Goal: Transaction & Acquisition: Purchase product/service

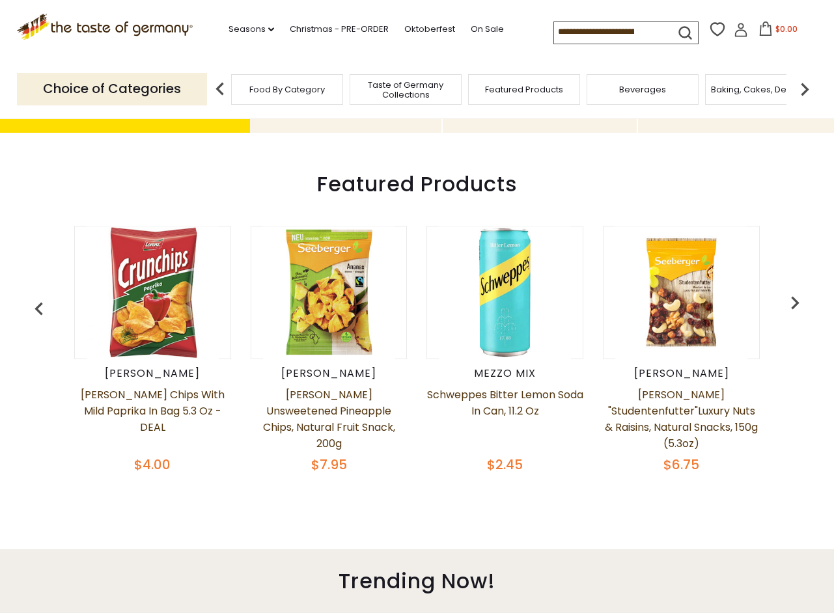
scroll to position [395, 0]
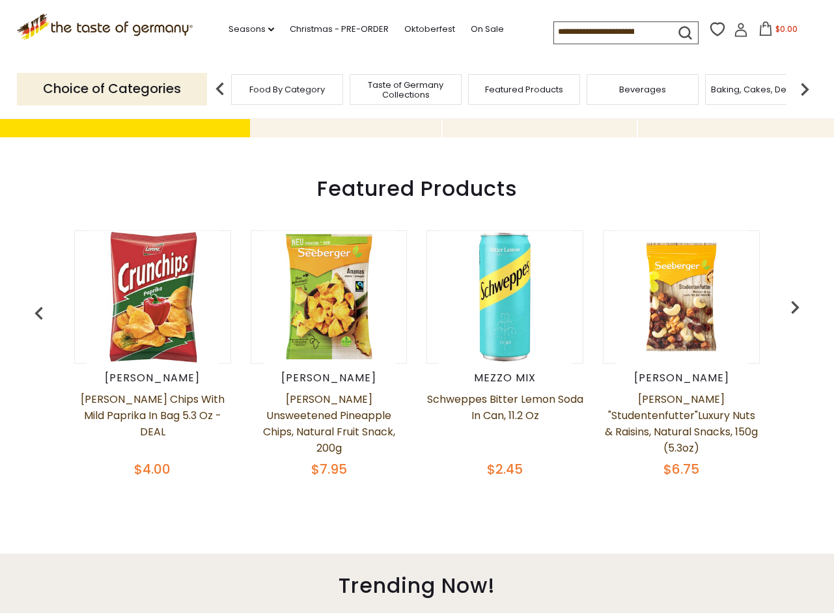
click at [790, 311] on img "button" at bounding box center [795, 307] width 26 height 26
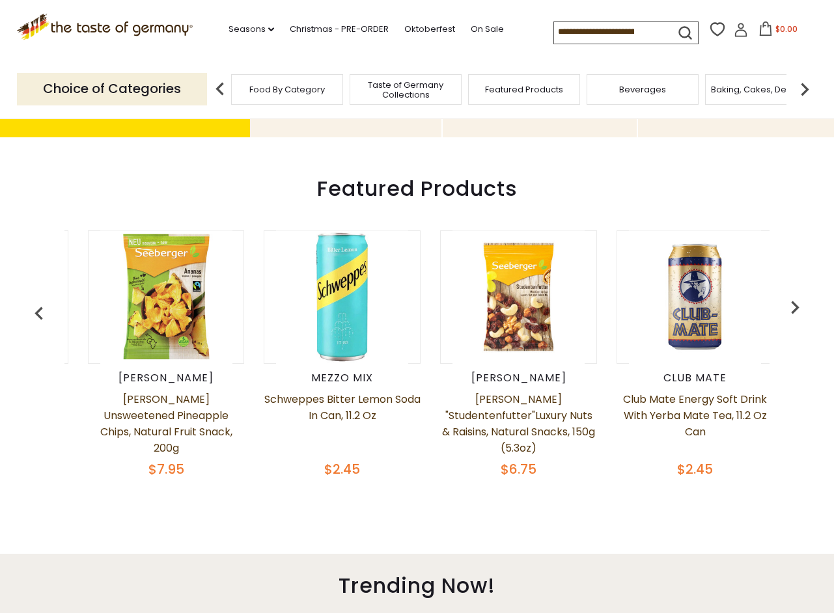
scroll to position [0, 176]
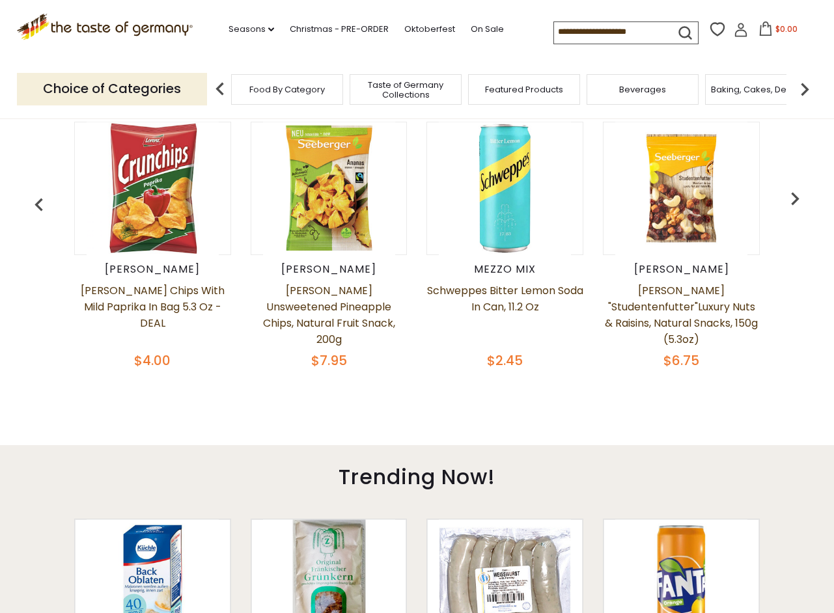
scroll to position [502, 0]
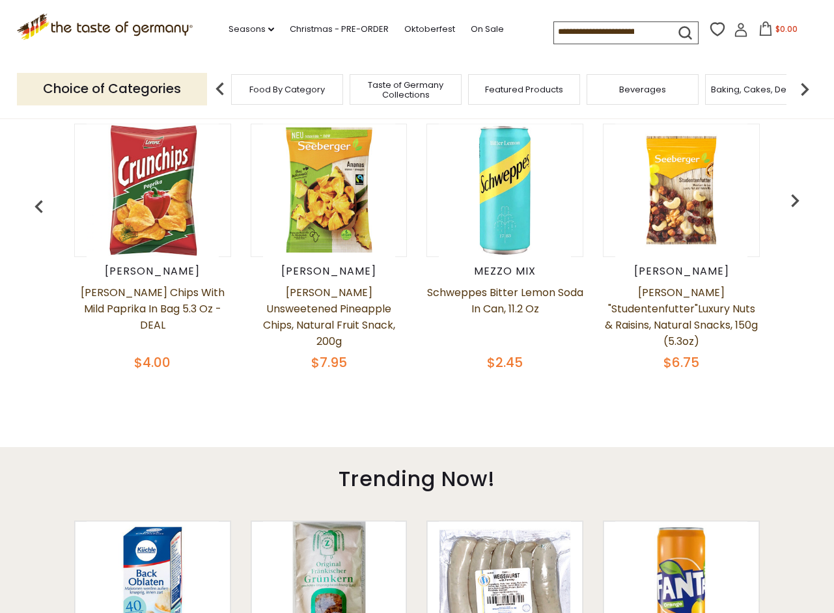
click at [797, 197] on img "button" at bounding box center [795, 201] width 26 height 26
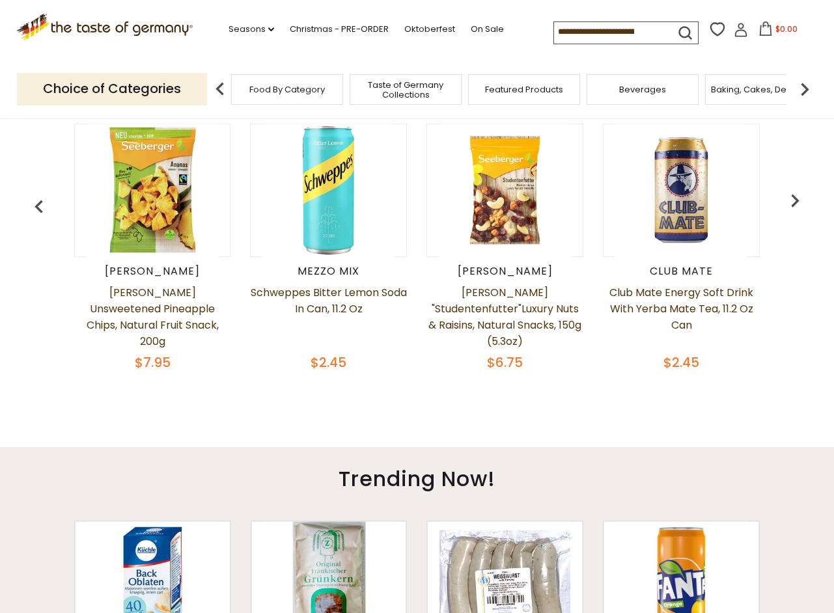
click at [796, 197] on img "button" at bounding box center [795, 201] width 26 height 26
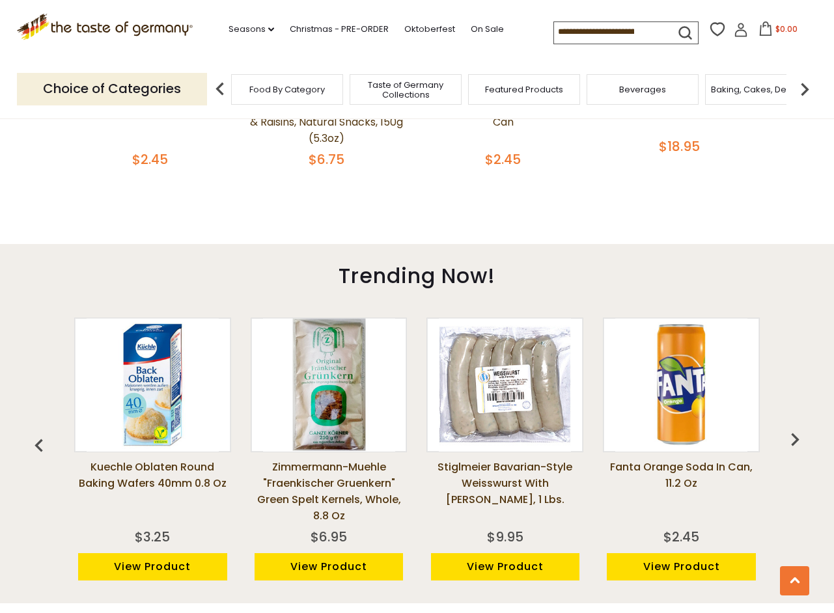
scroll to position [0, 353]
click at [509, 98] on div "Featured Products" at bounding box center [524, 89] width 112 height 31
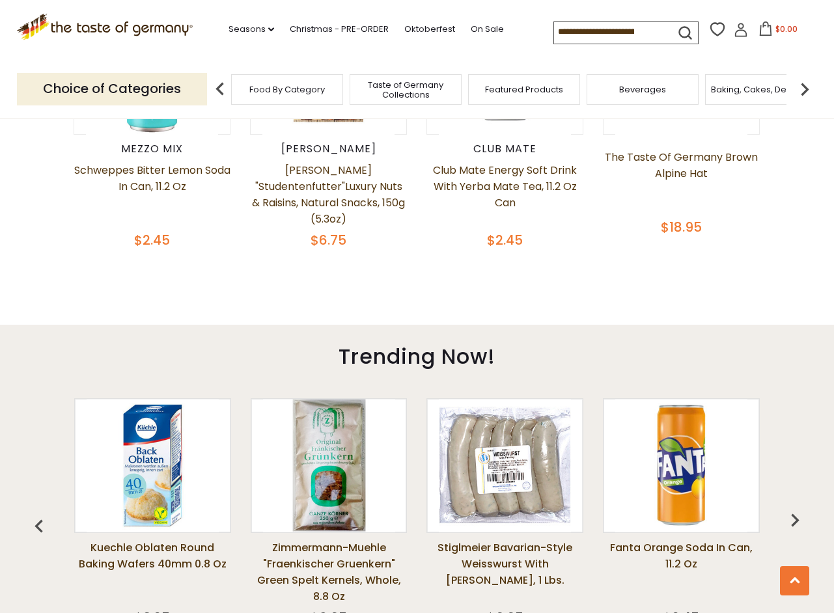
scroll to position [424, 0]
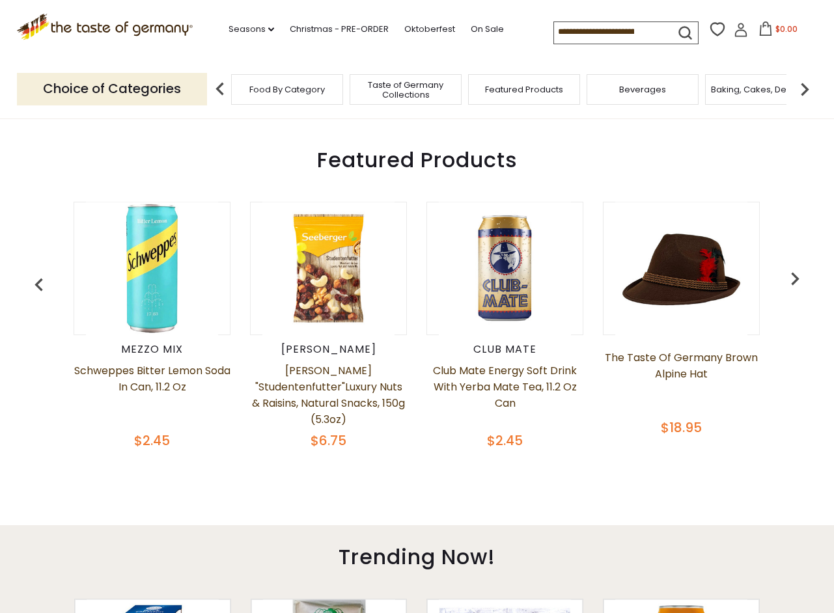
click at [800, 266] on img "button" at bounding box center [795, 279] width 26 height 26
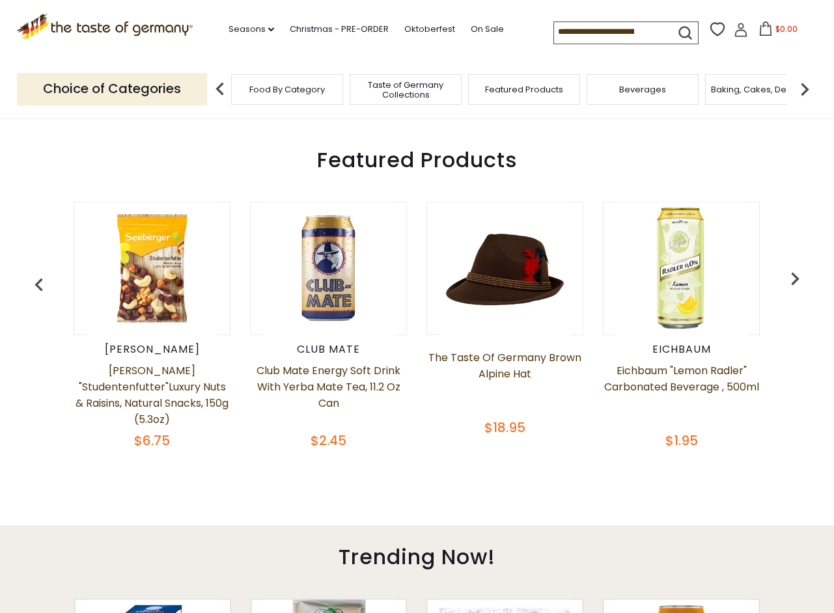
click at [796, 275] on img "button" at bounding box center [795, 279] width 26 height 26
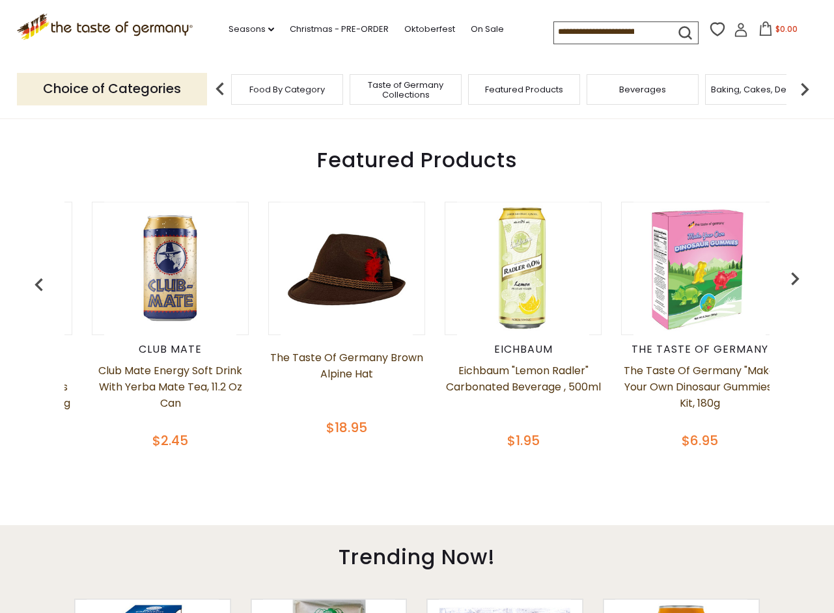
scroll to position [0, 706]
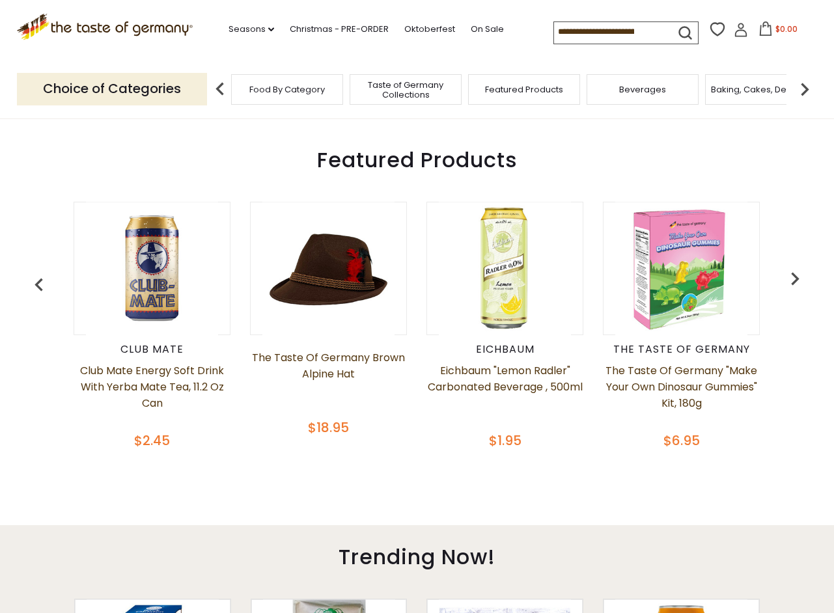
click at [796, 273] on img "button" at bounding box center [795, 279] width 26 height 26
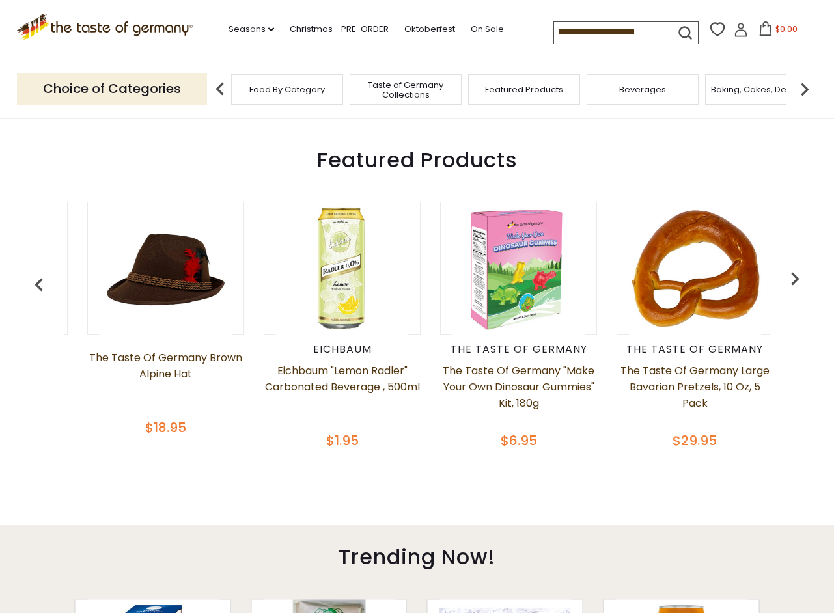
scroll to position [0, 882]
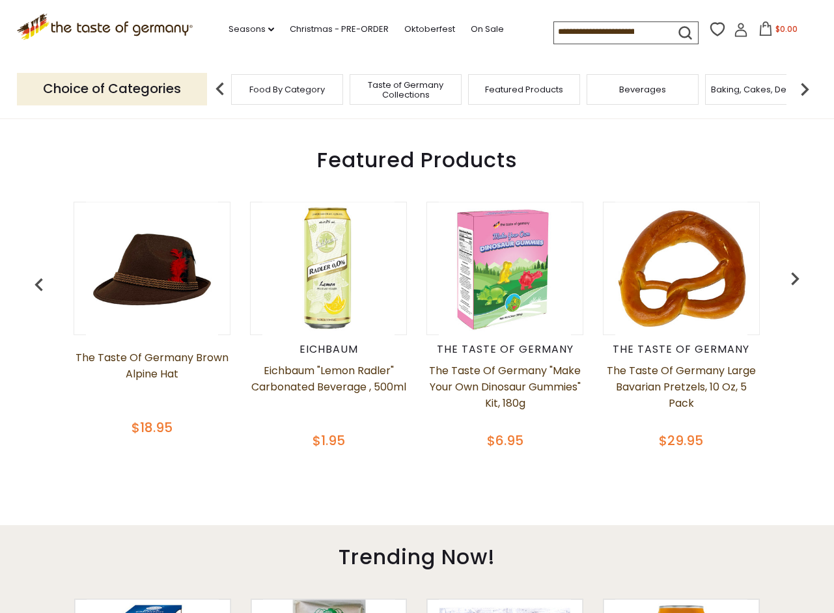
click at [797, 273] on img "button" at bounding box center [795, 279] width 26 height 26
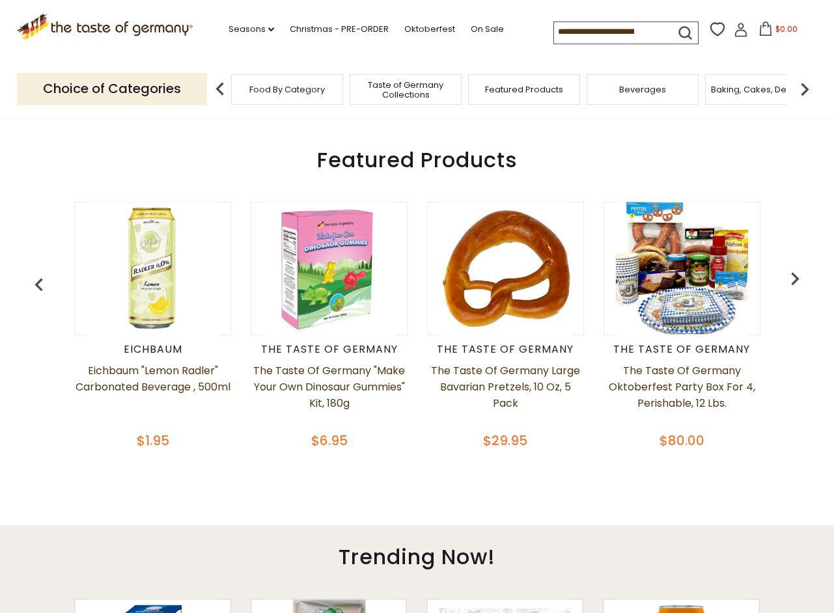
scroll to position [0, 1059]
click at [797, 273] on img "button" at bounding box center [795, 279] width 26 height 26
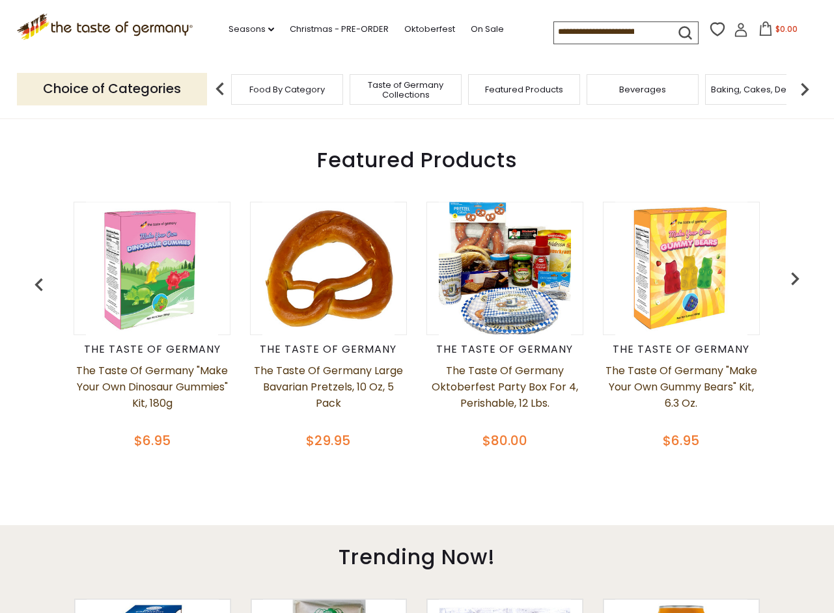
click at [797, 273] on img "button" at bounding box center [795, 279] width 26 height 26
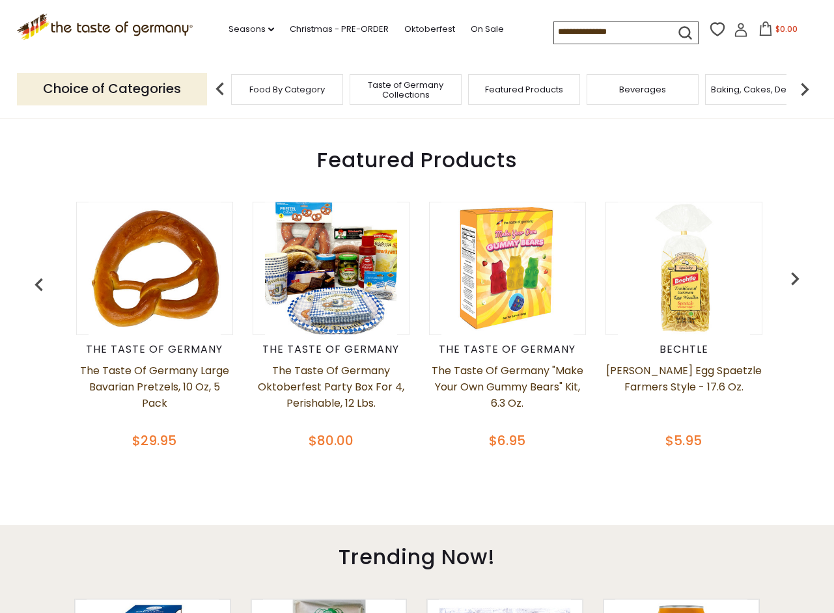
scroll to position [0, 1411]
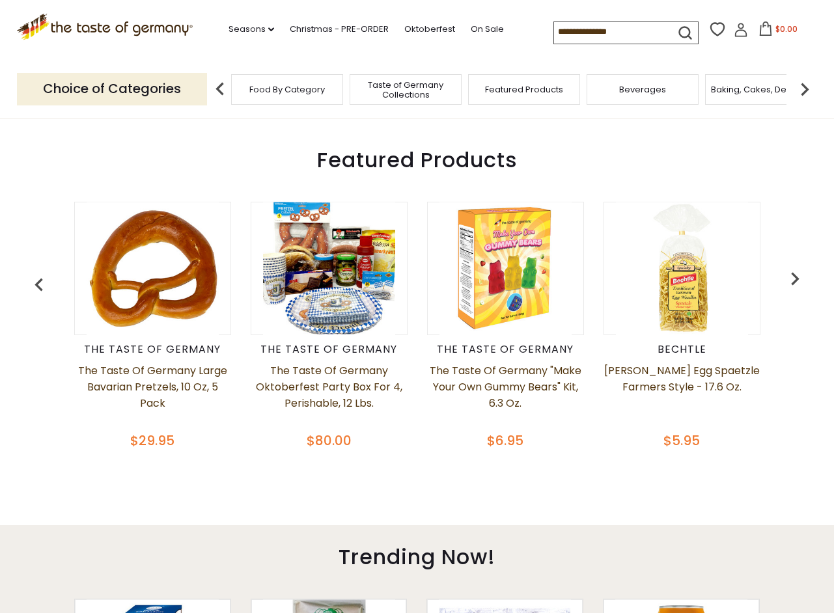
click at [797, 273] on img "button" at bounding box center [795, 279] width 26 height 26
click at [797, 277] on img "button" at bounding box center [795, 279] width 26 height 26
click at [790, 272] on img "button" at bounding box center [795, 279] width 26 height 26
click at [794, 277] on img "button" at bounding box center [795, 279] width 26 height 26
click at [802, 87] on img at bounding box center [805, 89] width 26 height 26
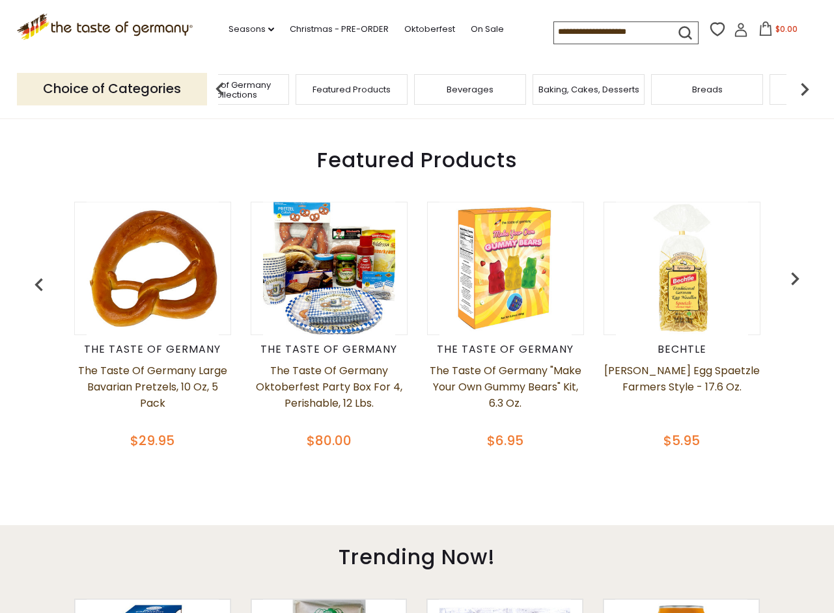
click at [802, 87] on img at bounding box center [805, 89] width 26 height 26
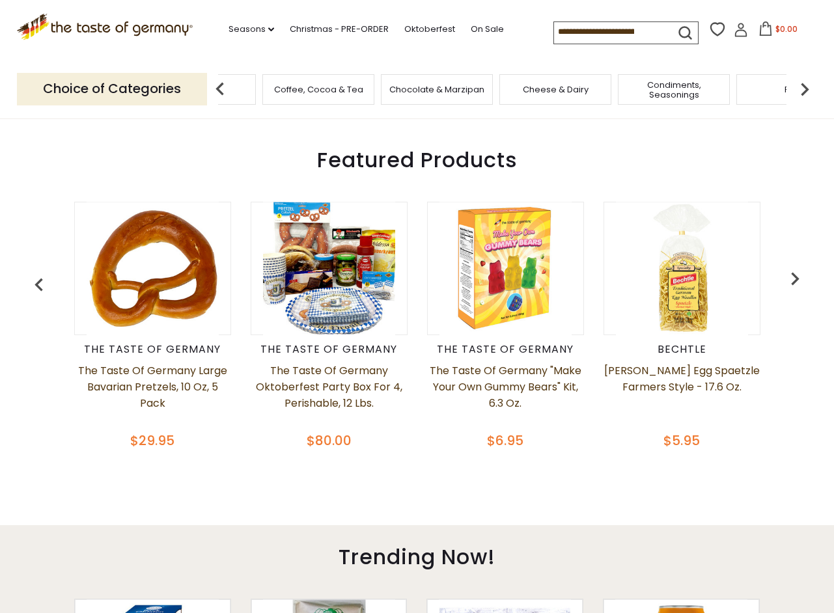
click at [802, 87] on img at bounding box center [805, 89] width 26 height 26
click at [273, 27] on icon "dropdown_arrow" at bounding box center [271, 29] width 6 height 5
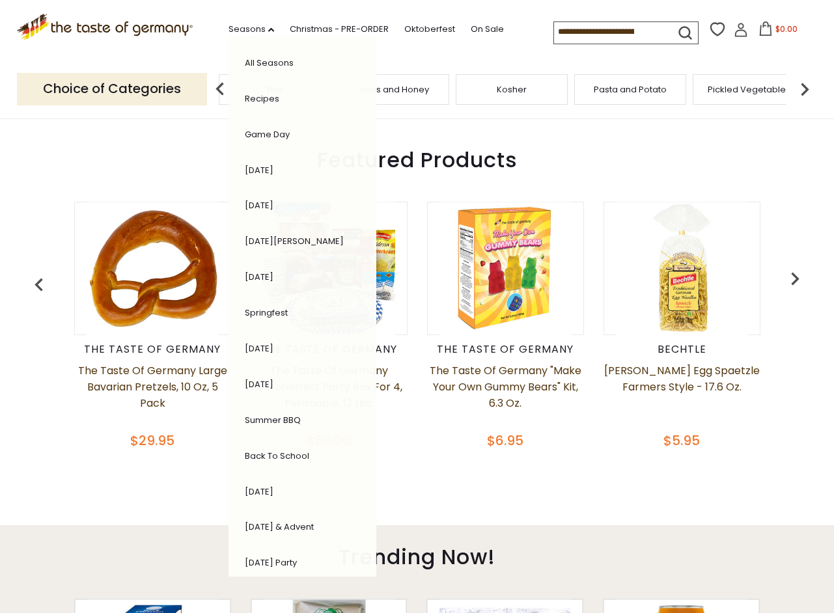
click at [438, 59] on div ".st0{fill:#EDD300;} .st1{fill:#D33E21;} .st0{fill:#EDD300;} .st1{fill:#D33E21;}…" at bounding box center [417, 30] width 801 height 60
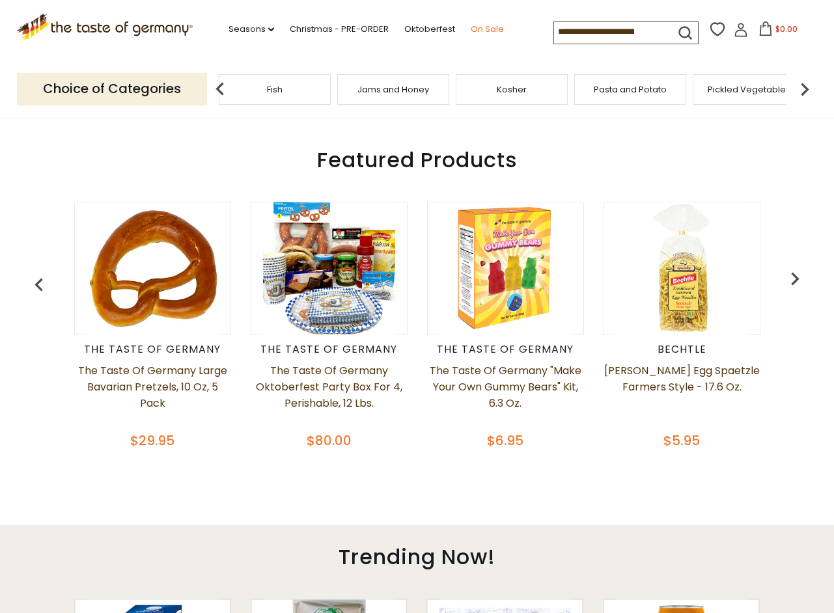
click at [490, 26] on link "On Sale" at bounding box center [487, 29] width 33 height 14
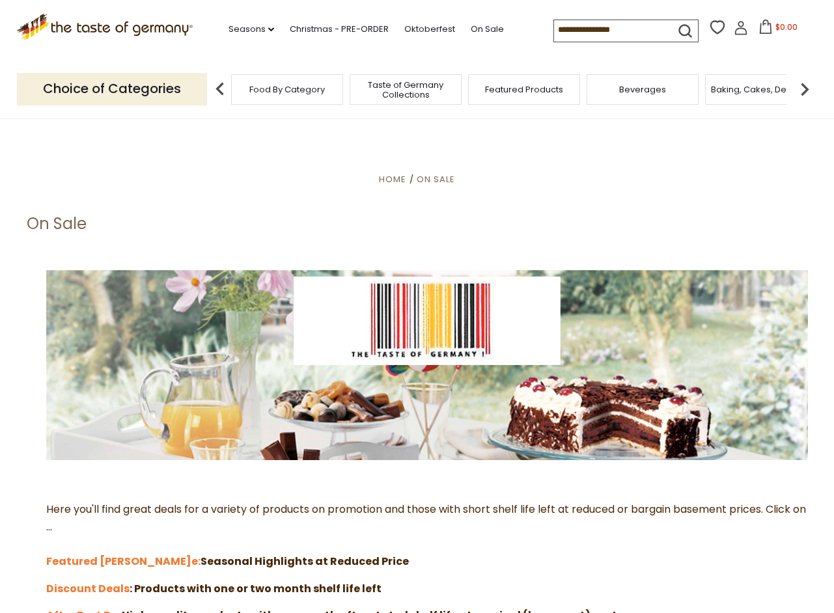
click at [392, 87] on span "Taste of Germany Collections" at bounding box center [406, 90] width 104 height 20
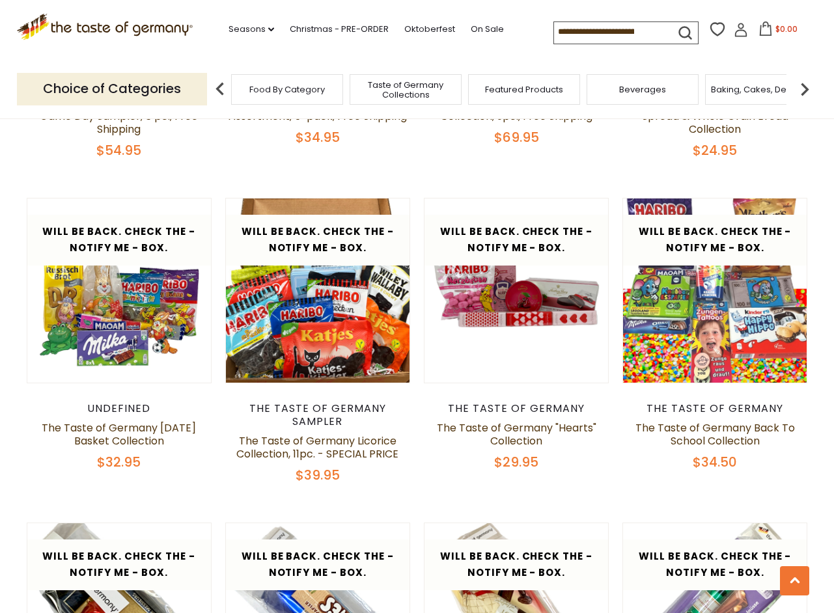
scroll to position [2002, 0]
